Goal: Task Accomplishment & Management: Use online tool/utility

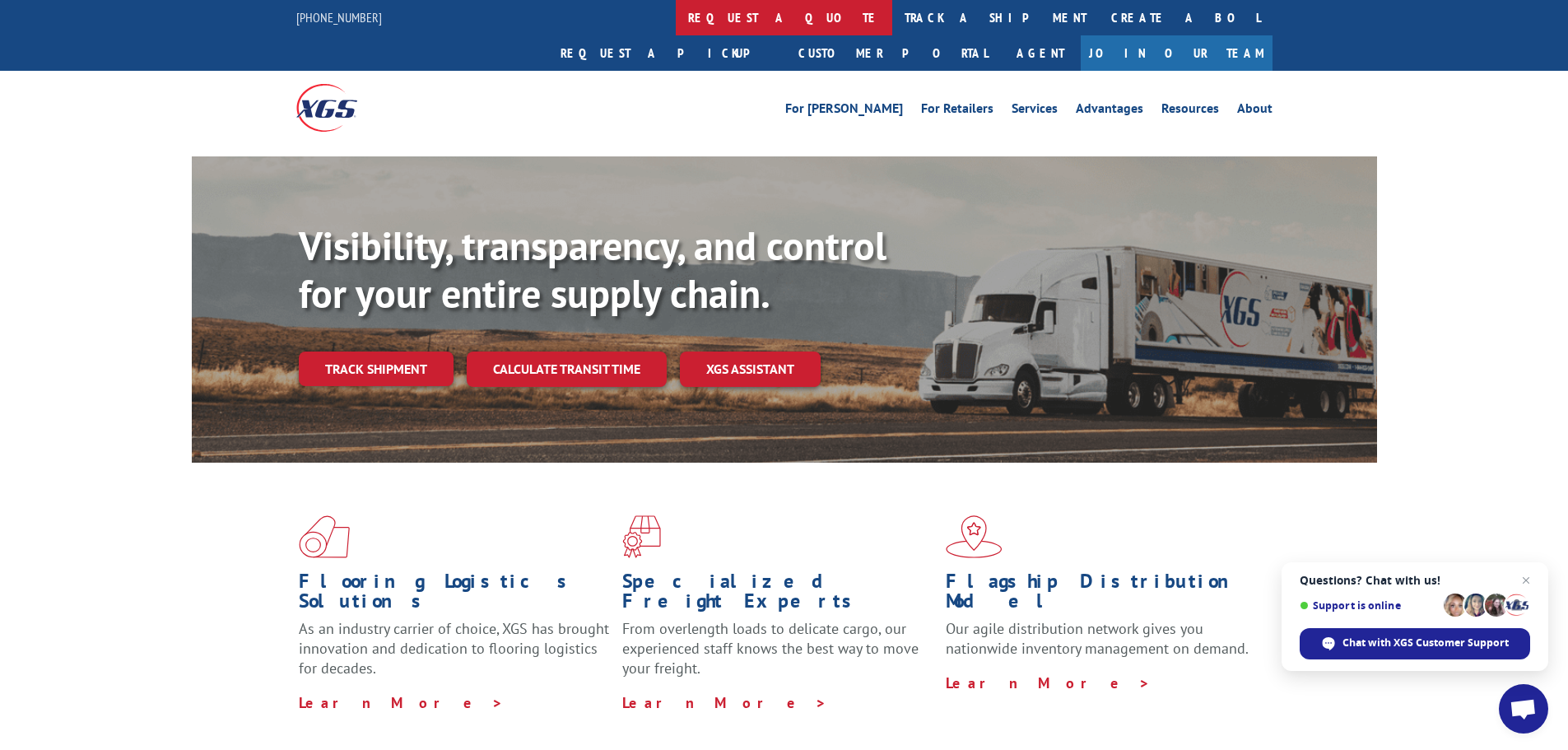
click at [675, 15] on link "request a quote" at bounding box center [783, 18] width 217 height 35
click at [883, 102] on link "For [PERSON_NAME]" at bounding box center [843, 111] width 118 height 18
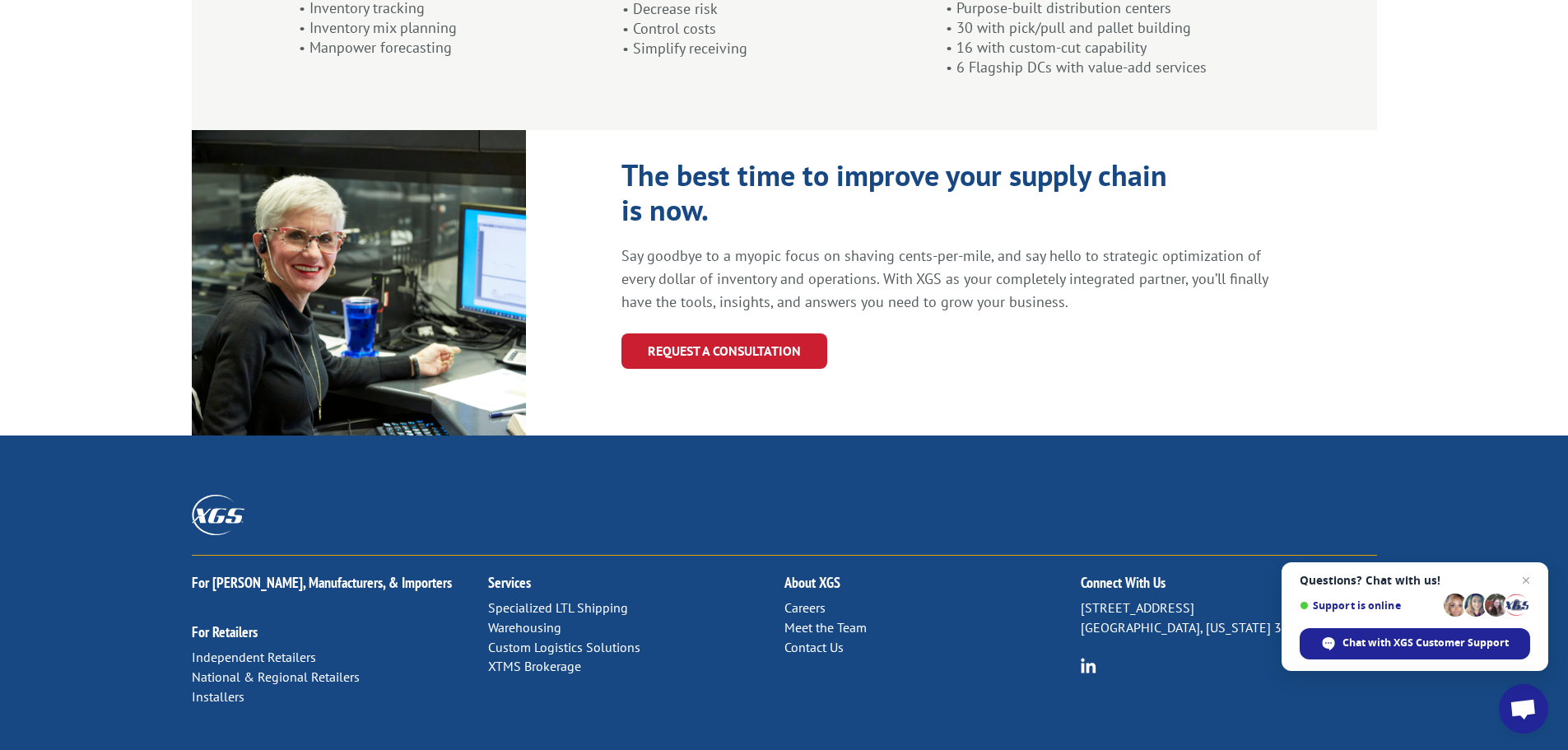
scroll to position [1751, 0]
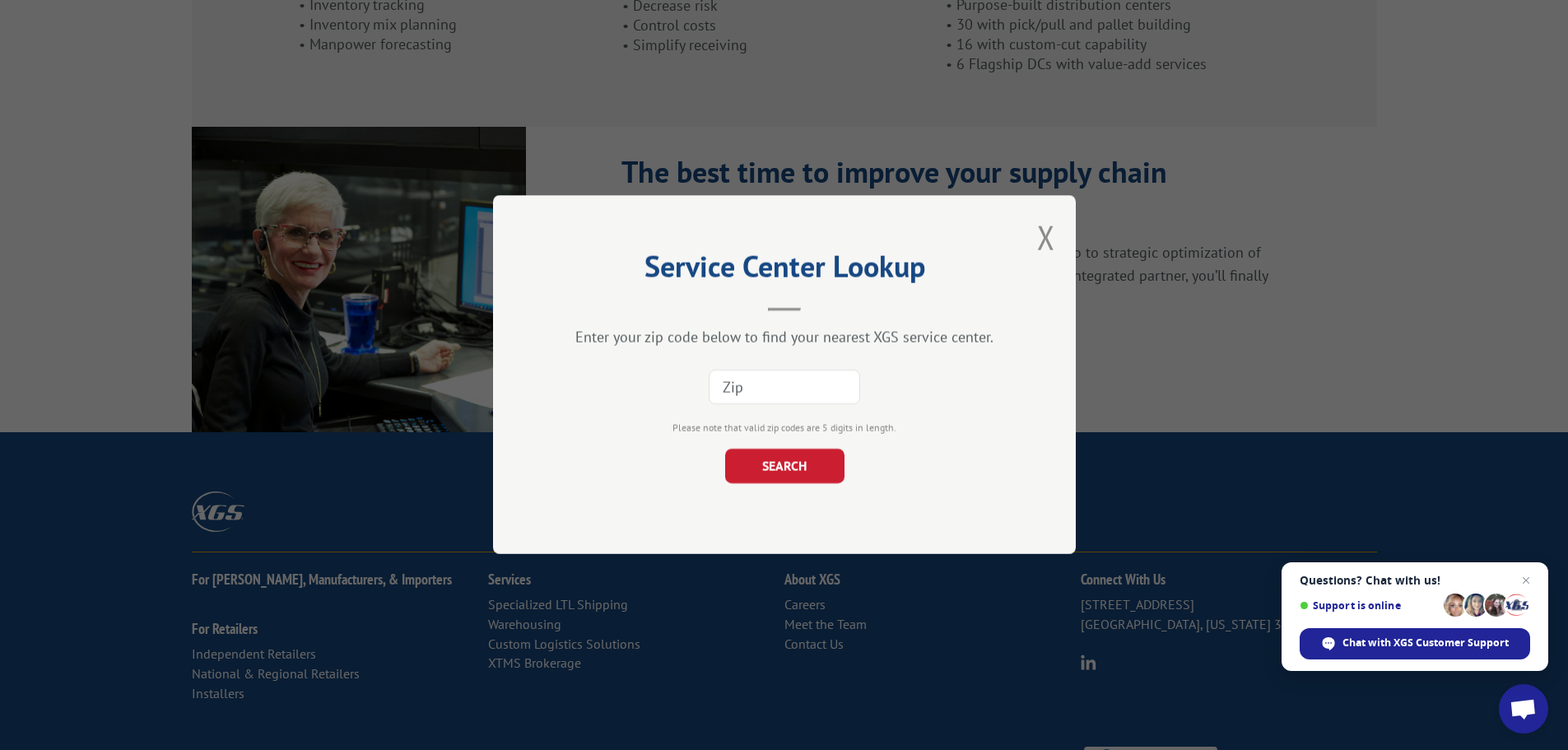
type input "9"
type input "90210"
click at [788, 464] on button "SEARCH" at bounding box center [783, 466] width 119 height 34
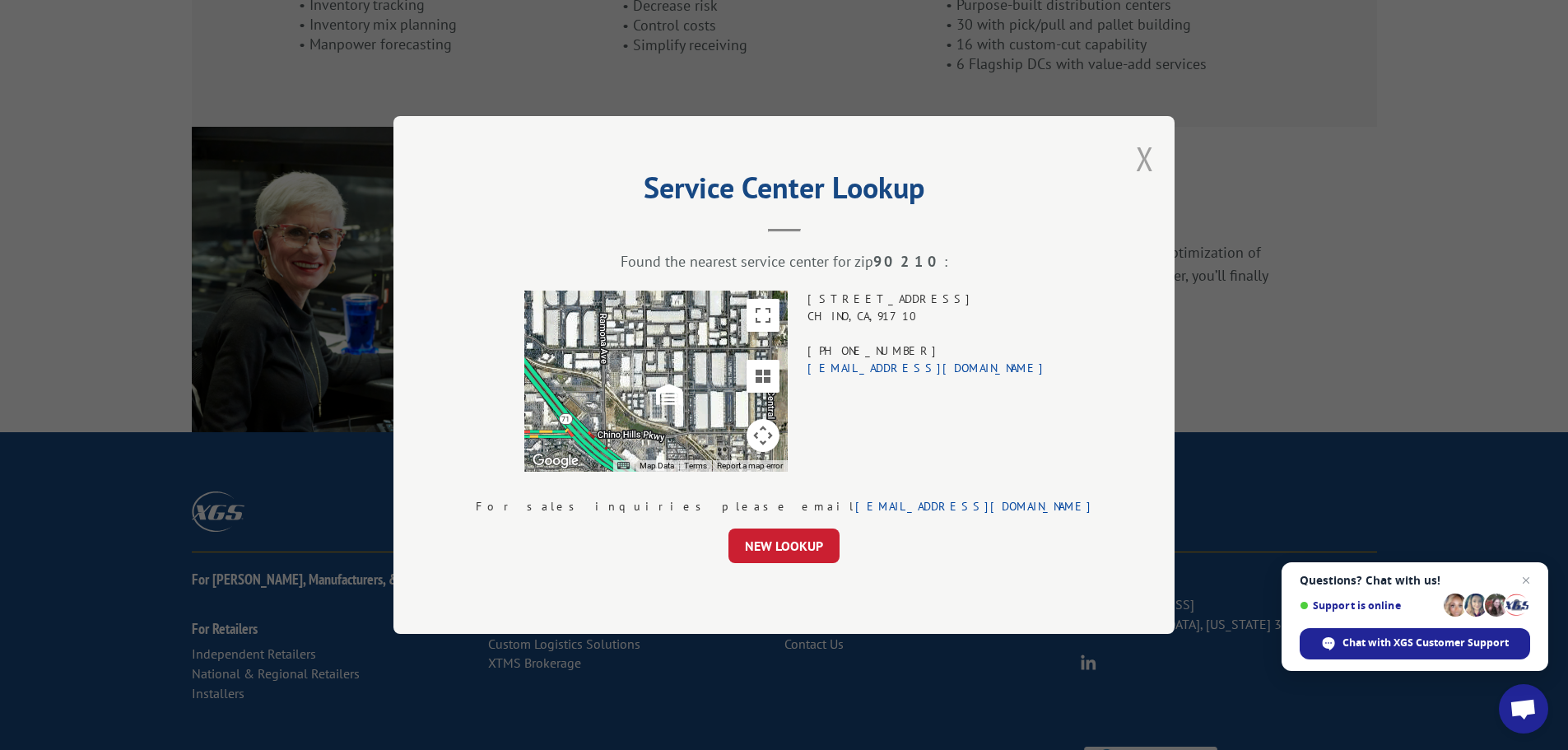
click at [1136, 157] on button "Close modal" at bounding box center [1145, 158] width 18 height 43
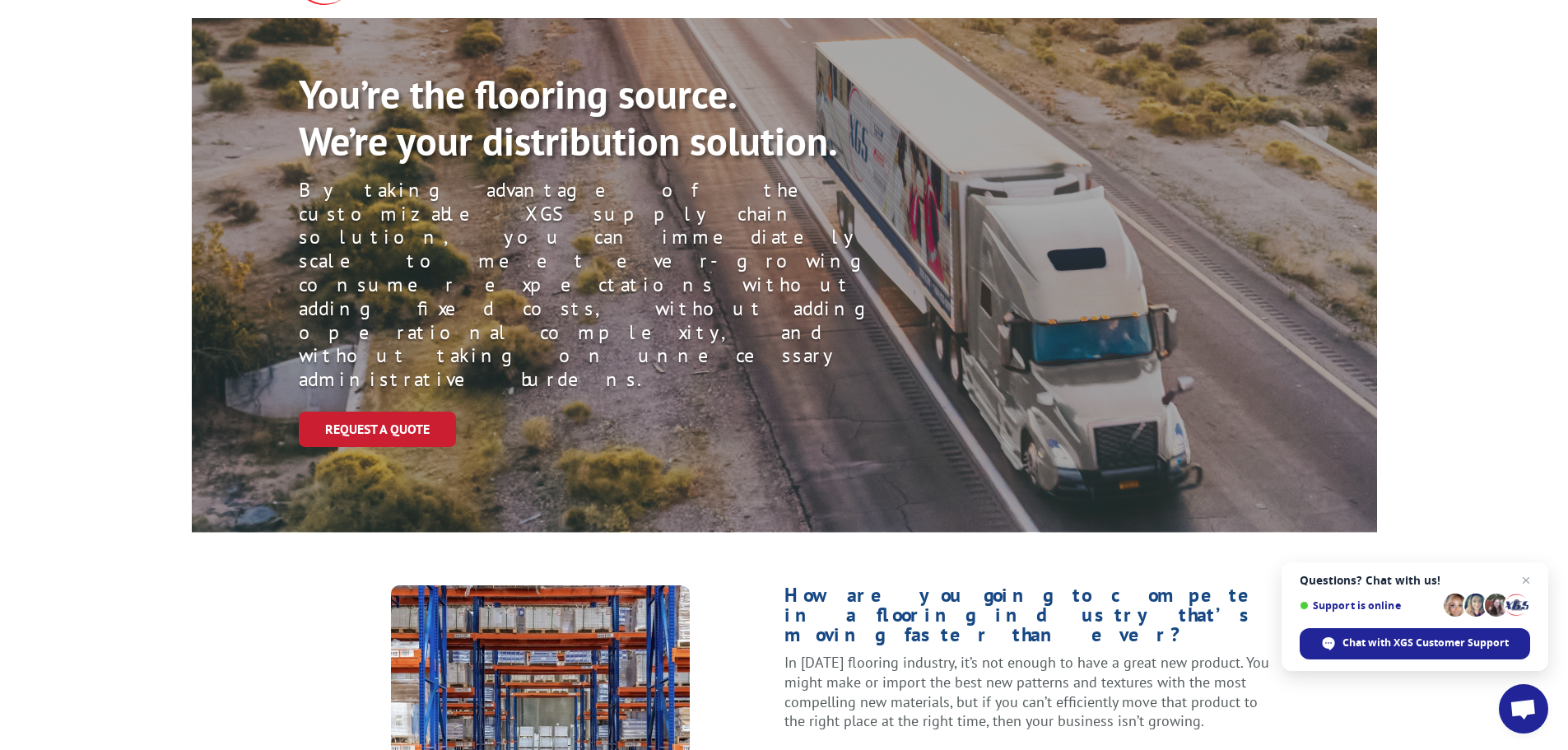
scroll to position [0, 0]
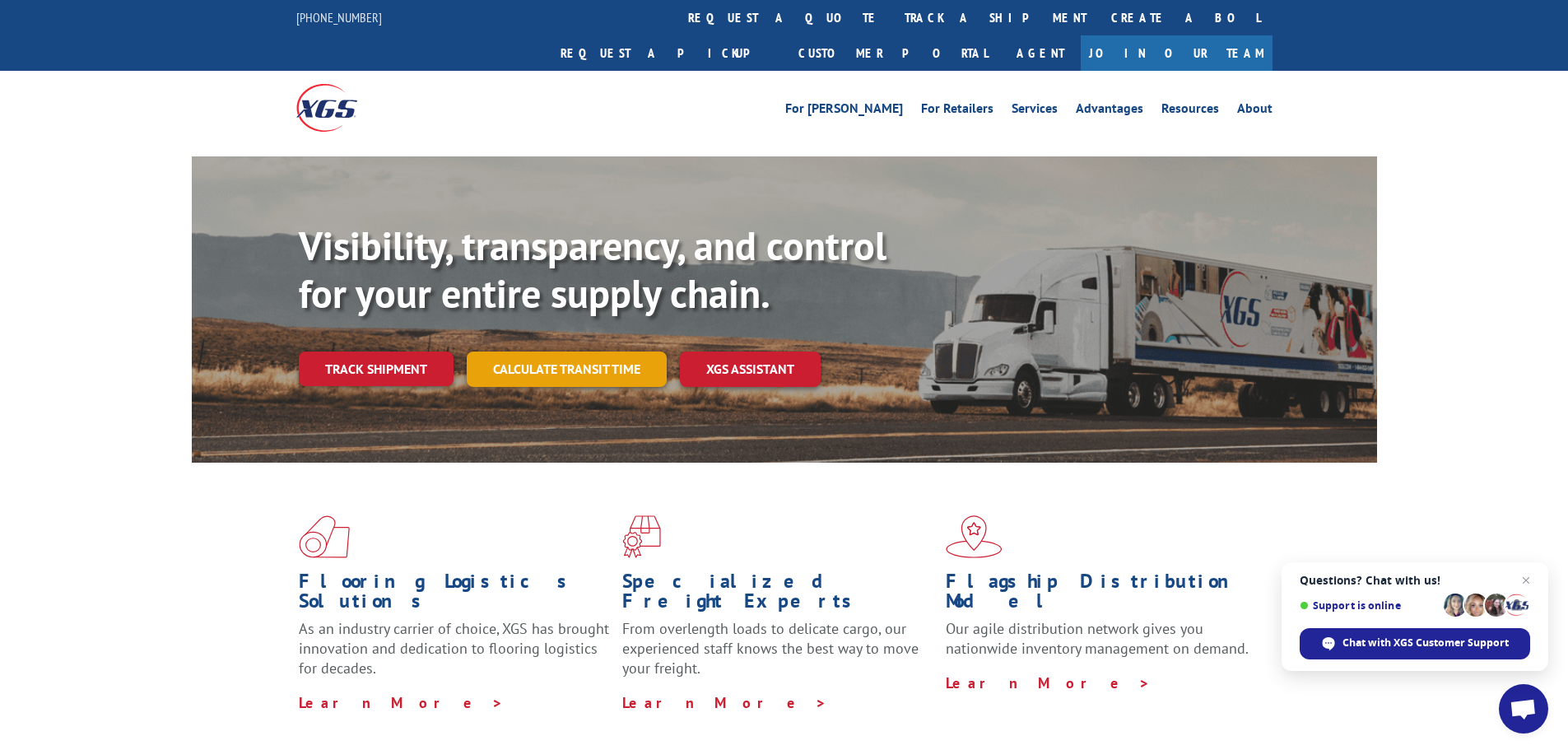
click at [566, 352] on link "Calculate transit time" at bounding box center [567, 370] width 200 height 35
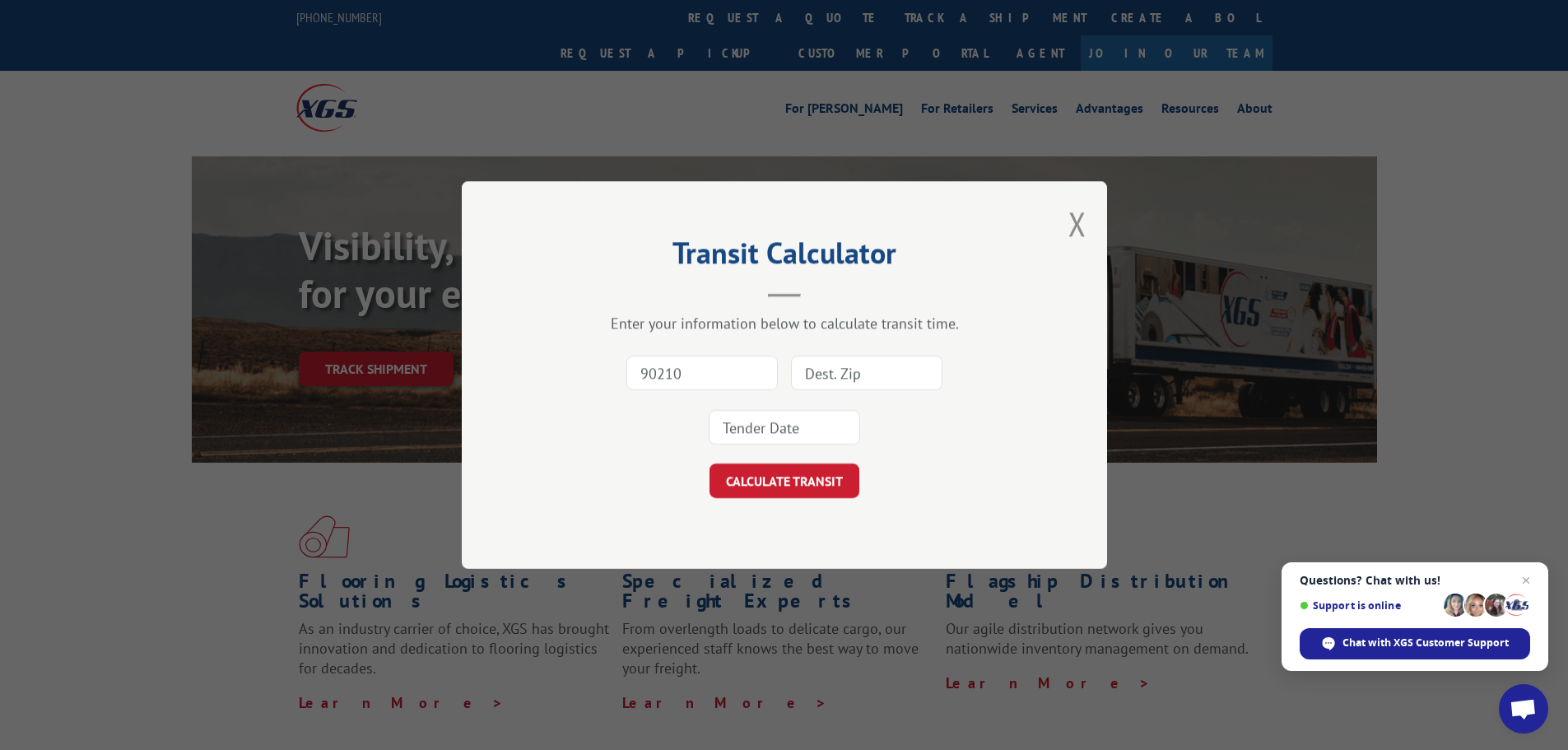
type input "90210"
type input "78201"
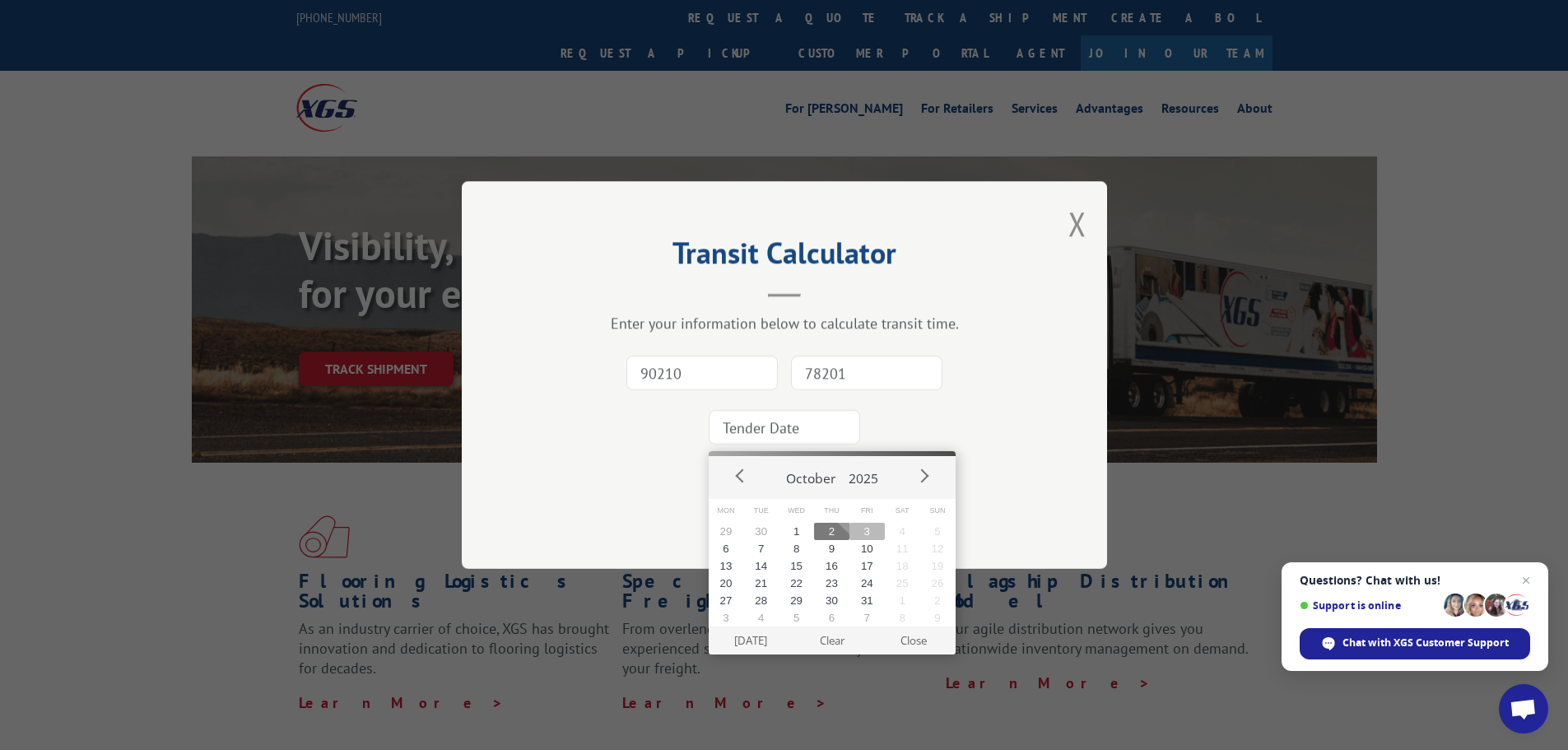
click at [867, 536] on button "3" at bounding box center [867, 532] width 35 height 18
type input "[DATE]"
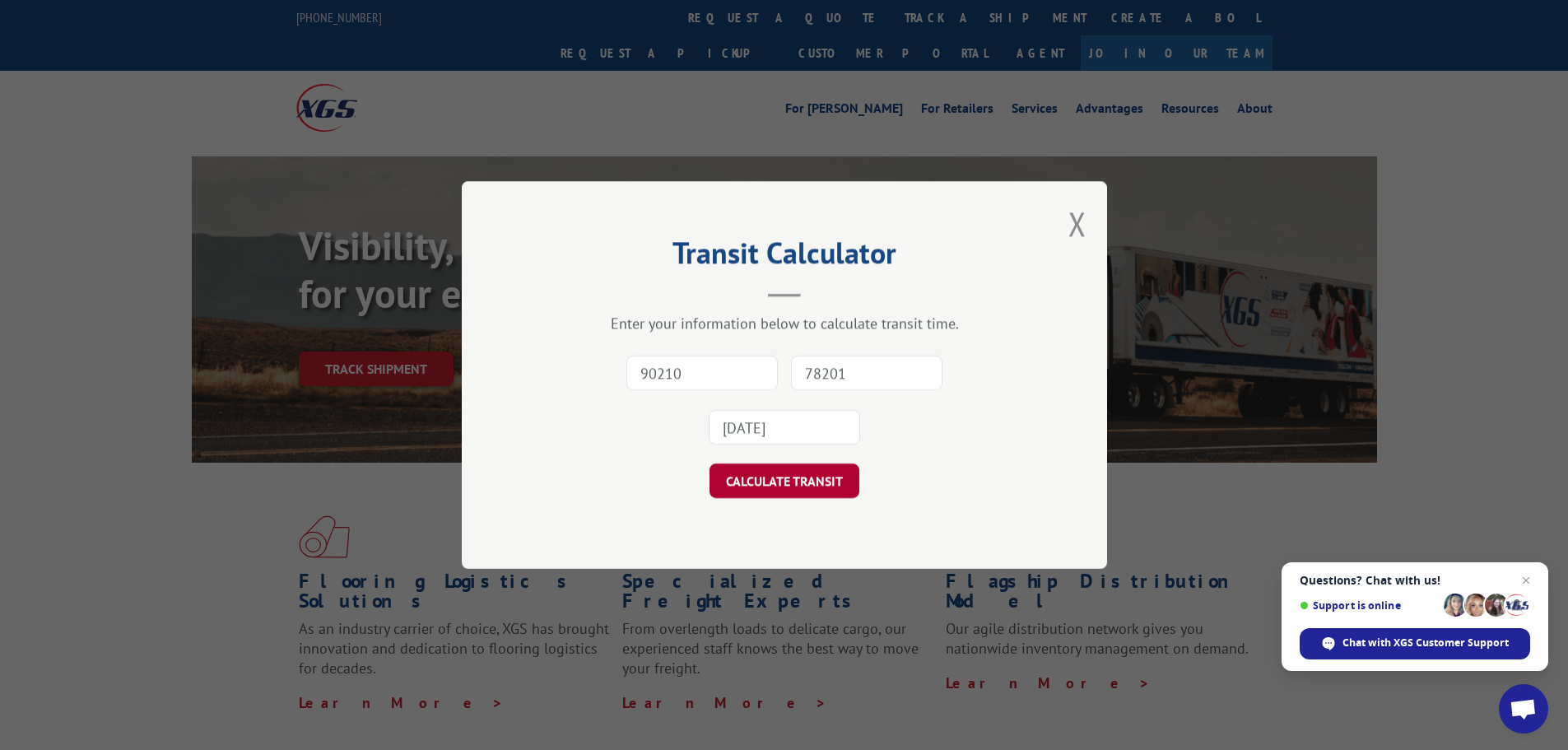
click at [786, 486] on button "CALCULATE TRANSIT" at bounding box center [784, 480] width 149 height 34
